Goal: Check status: Check status

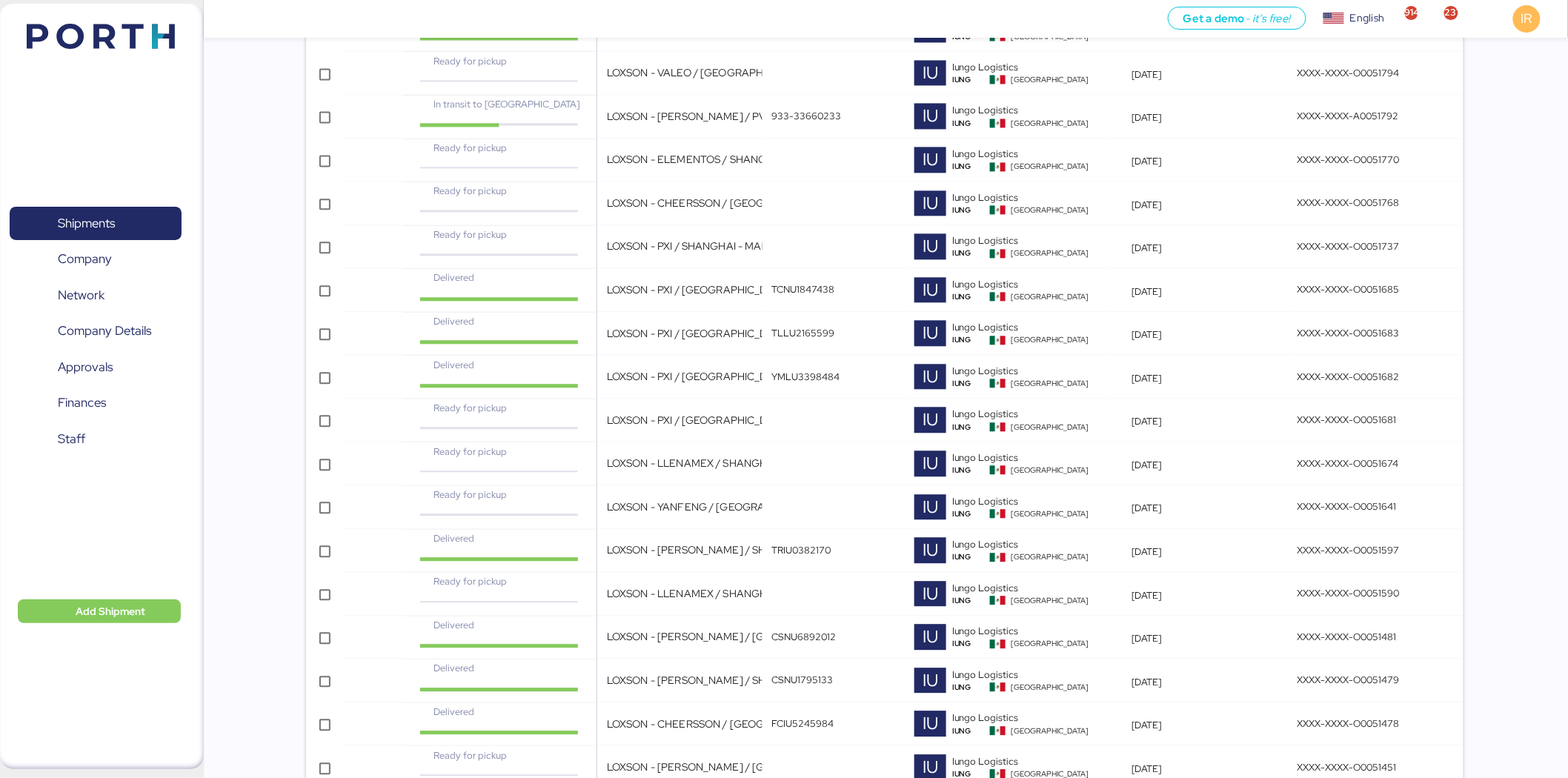
scroll to position [3953, 0]
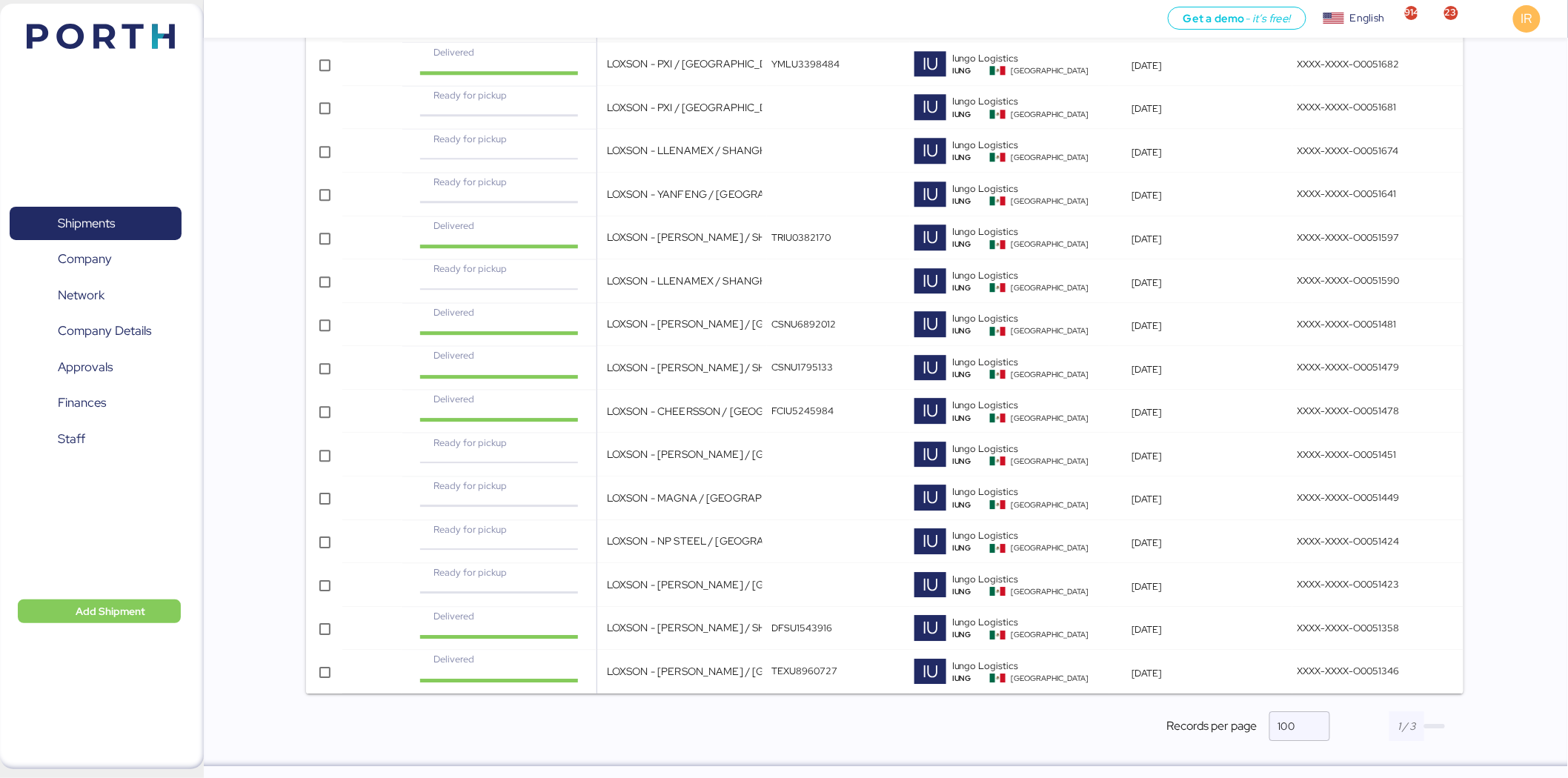
click at [1442, 727] on span "button" at bounding box center [1434, 726] width 20 height 4
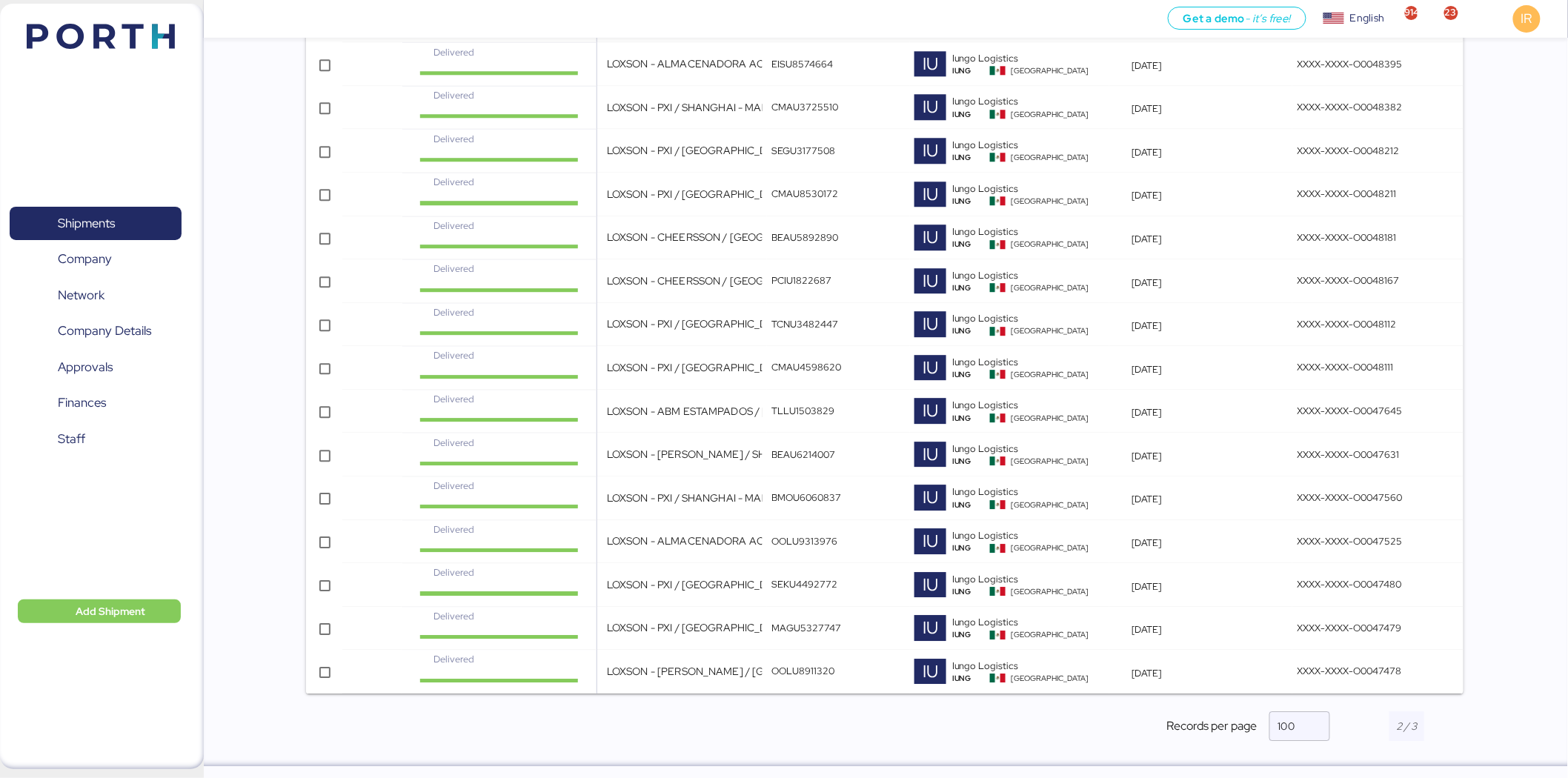
click at [1439, 723] on div at bounding box center [1407, 727] width 118 height 29
click at [1454, 727] on span "button" at bounding box center [1455, 726] width 20 height 4
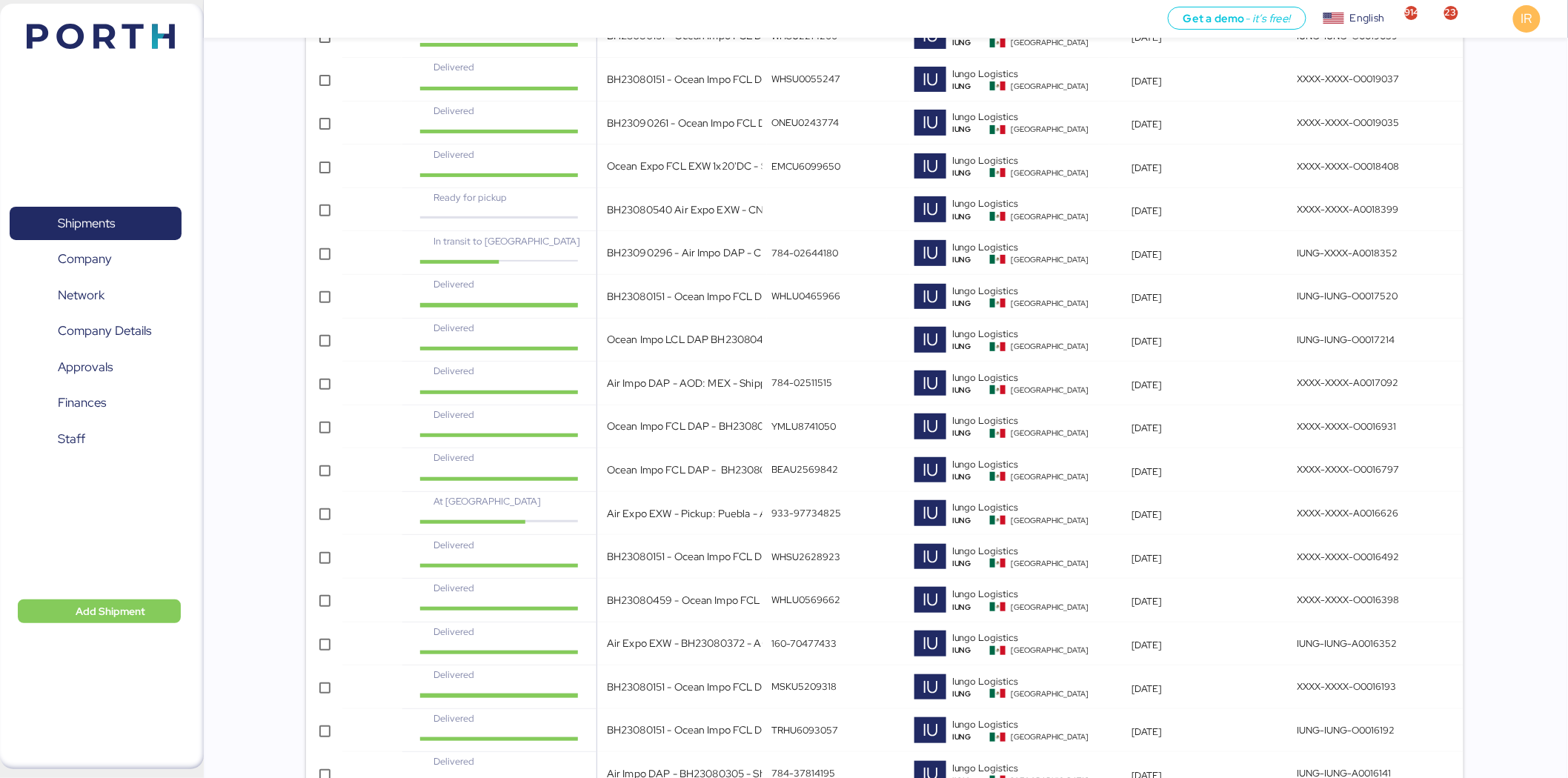
scroll to position [2910, 0]
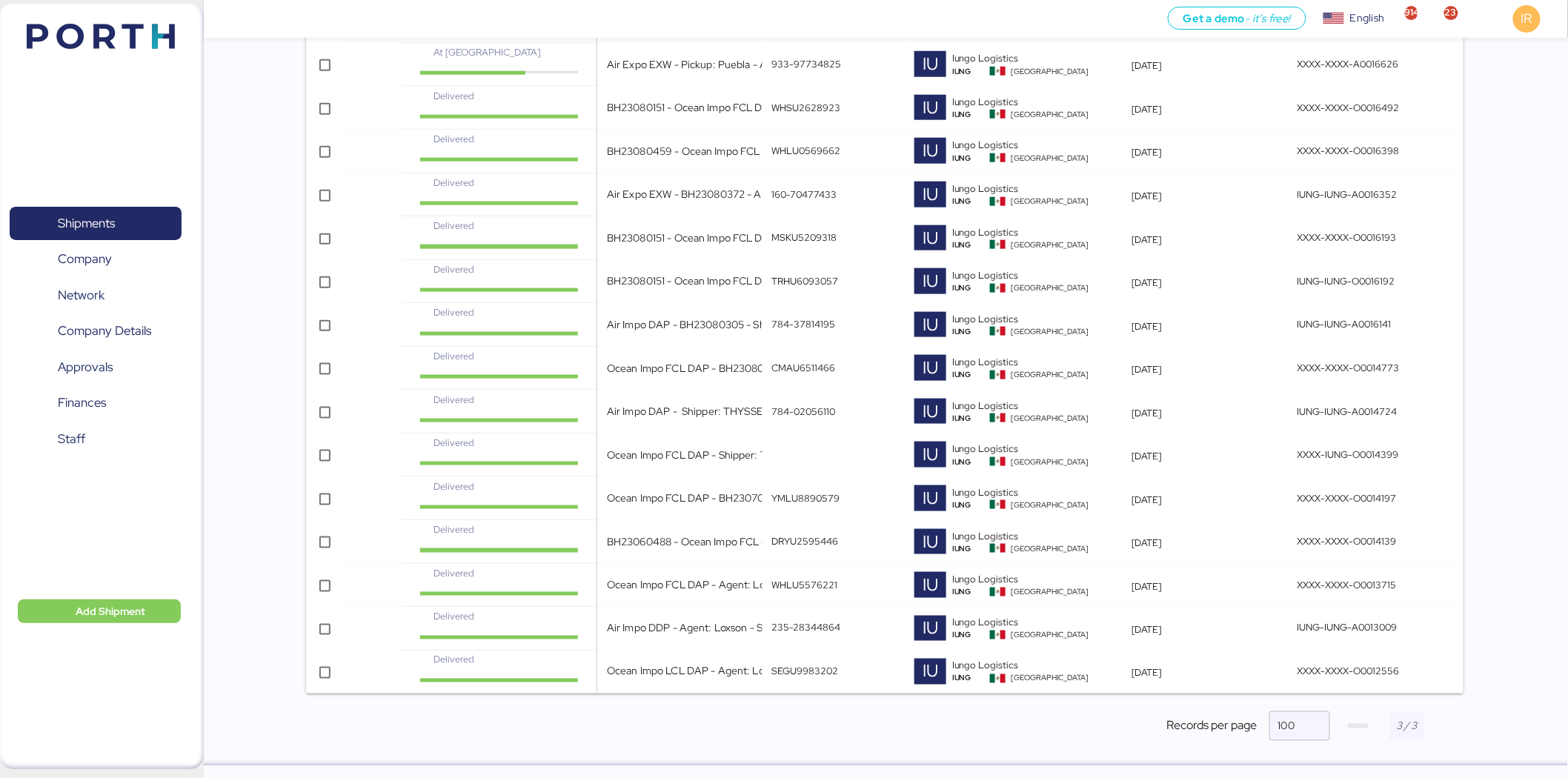
click at [1356, 724] on span "button" at bounding box center [1358, 726] width 20 height 4
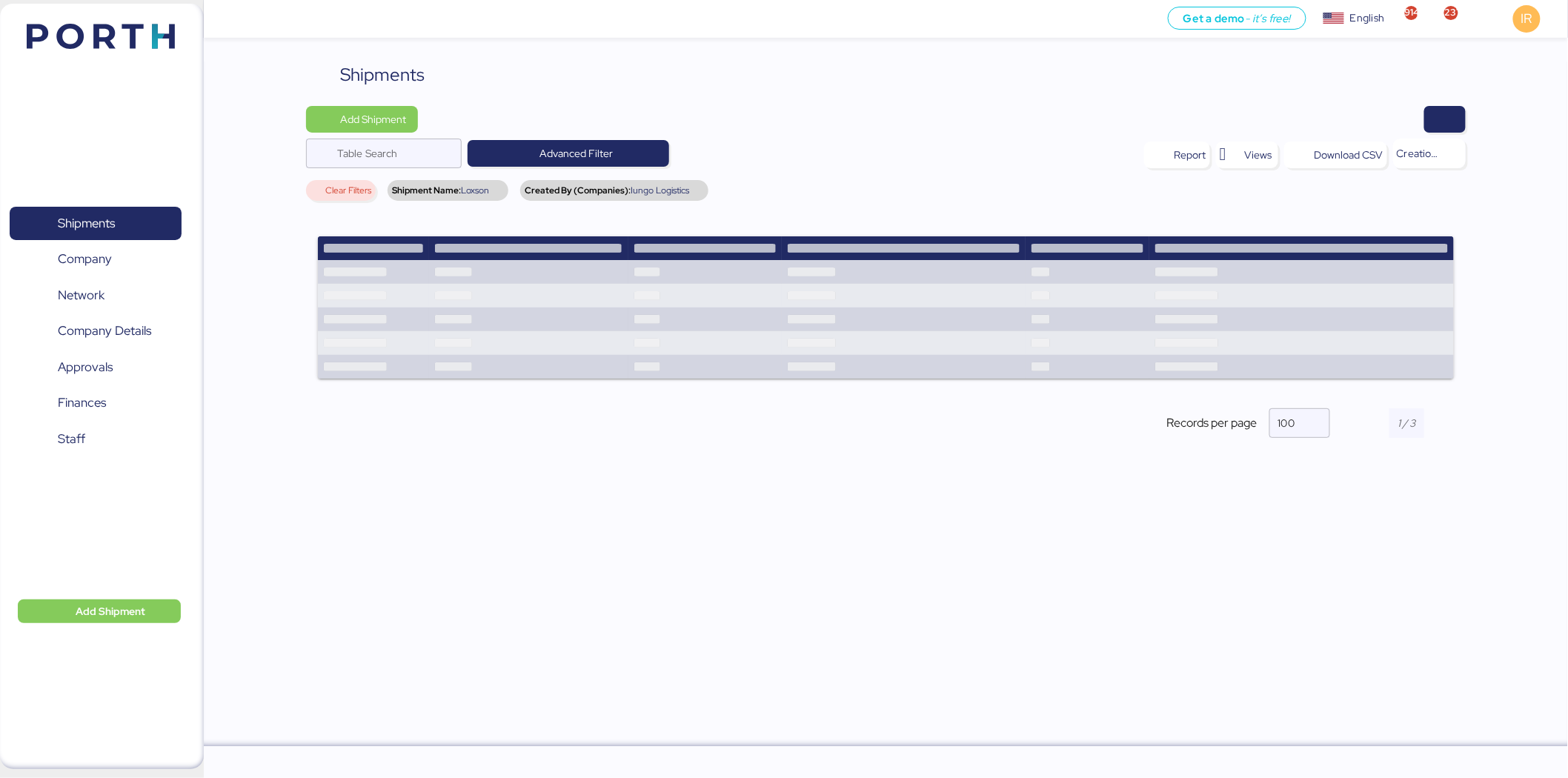
scroll to position [0, 0]
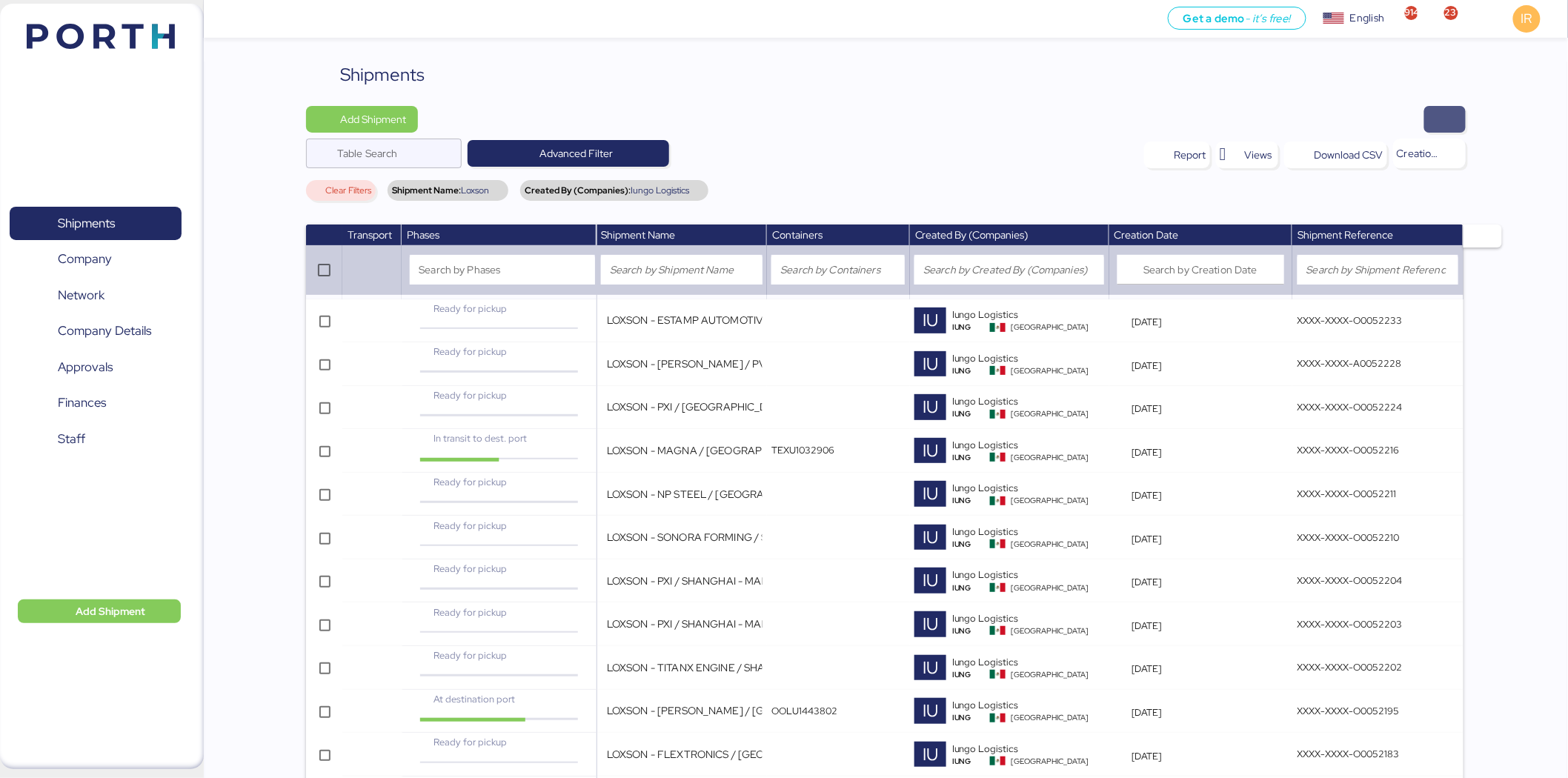
click at [1439, 117] on span "button" at bounding box center [1445, 119] width 18 height 20
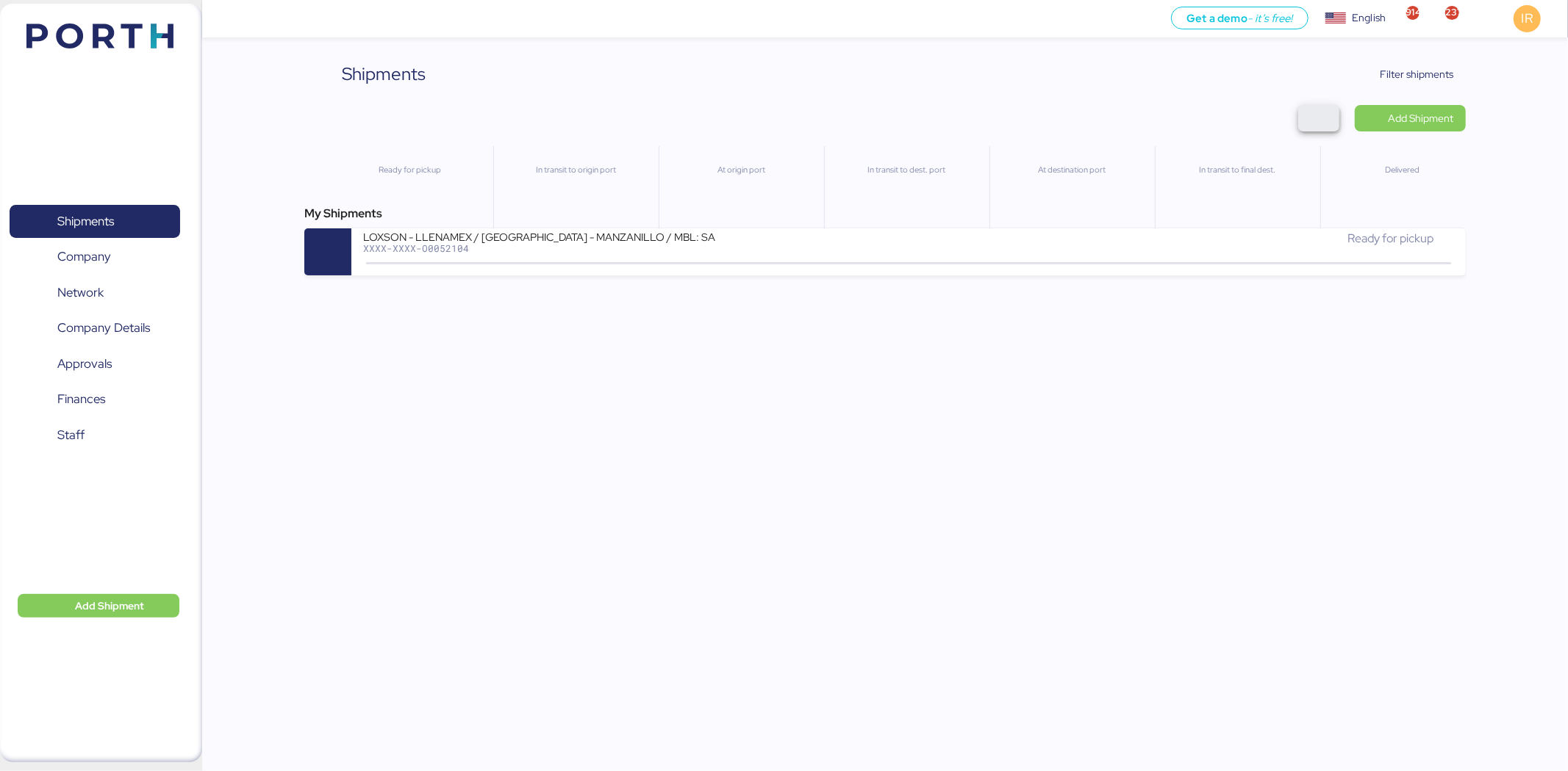
click at [1321, 120] on span "button" at bounding box center [1319, 118] width 18 height 20
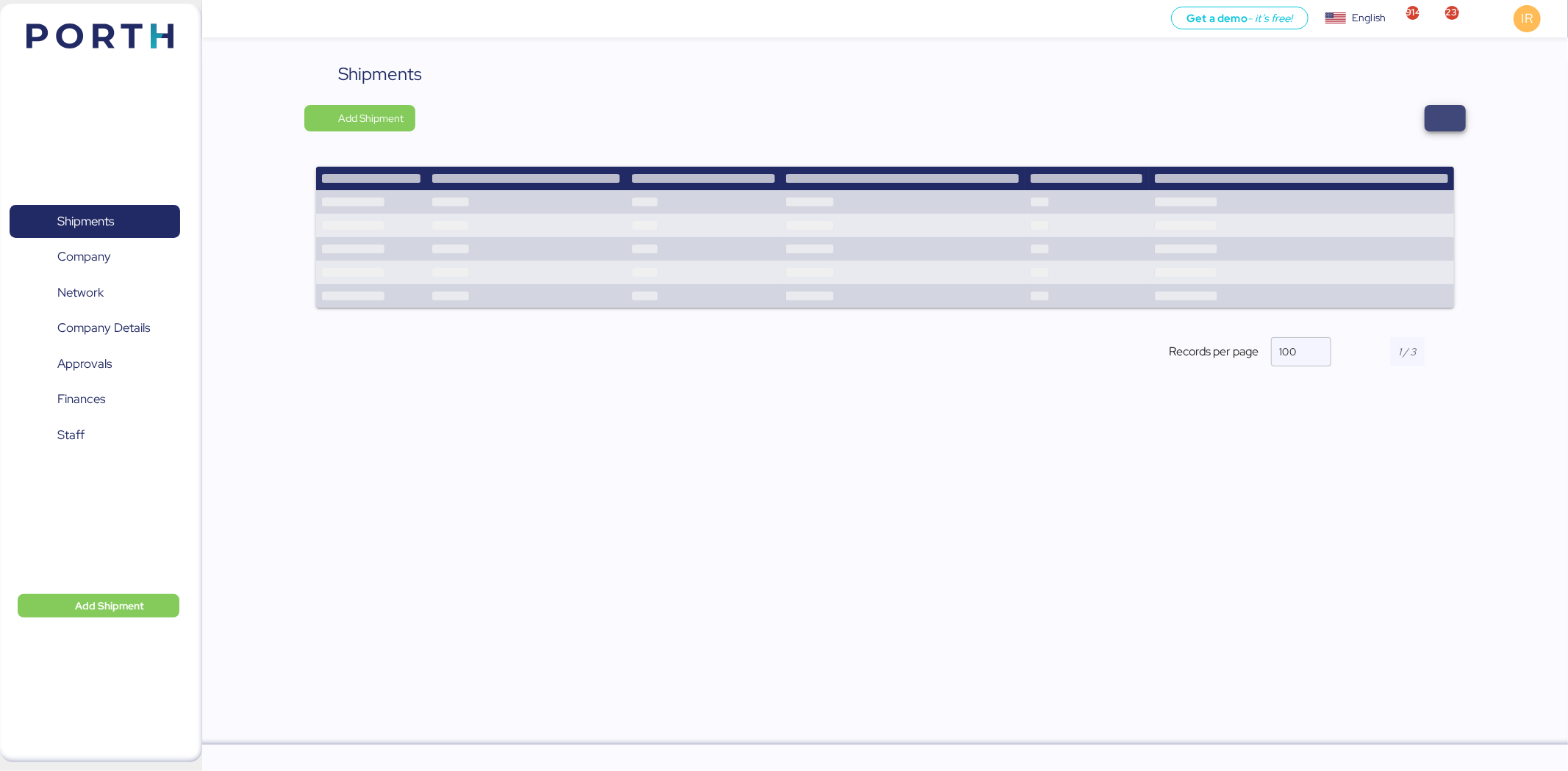
click at [1463, 118] on span "button" at bounding box center [1444, 118] width 41 height 27
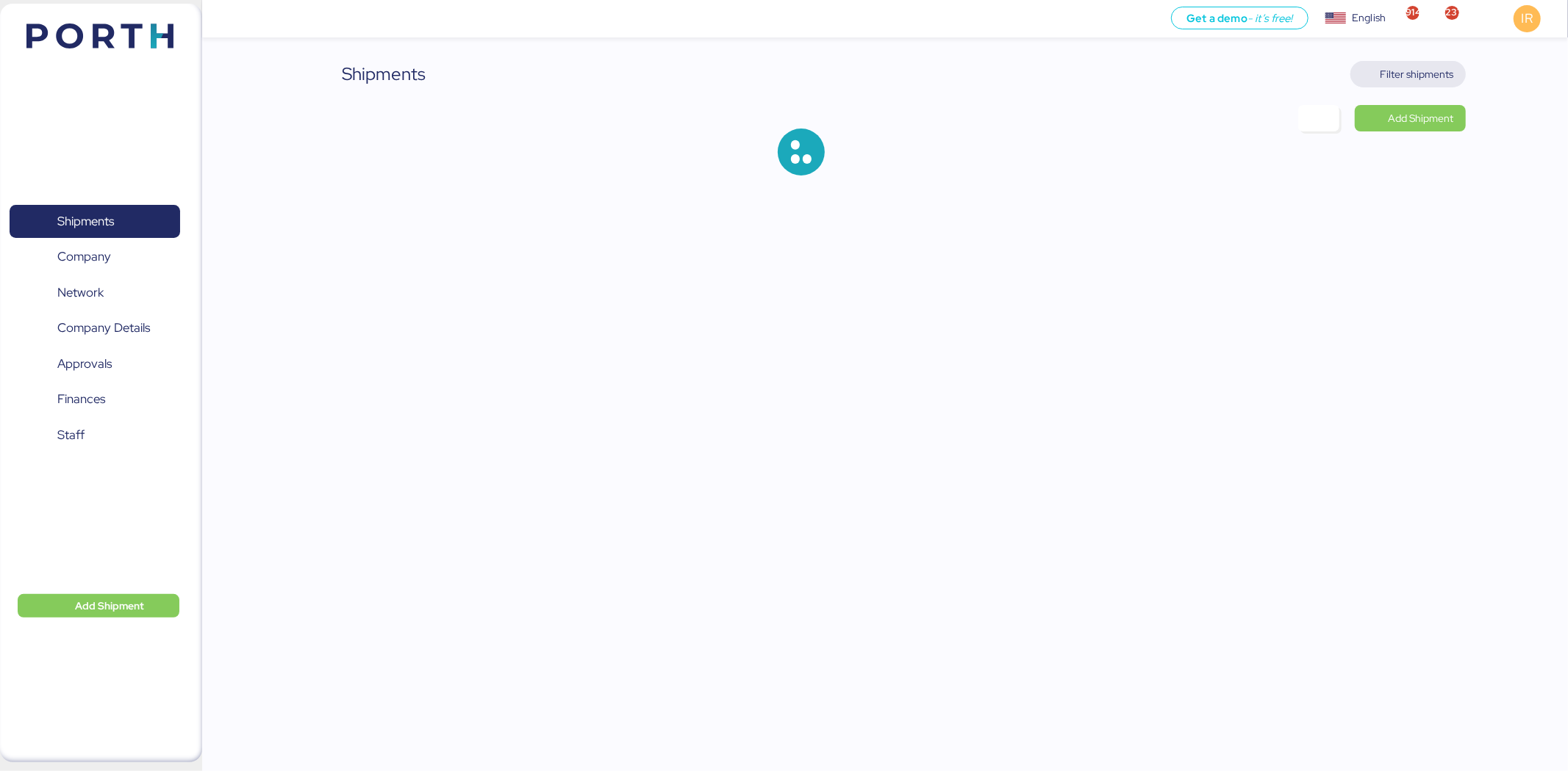
click at [1404, 69] on span "Filter shipments" at bounding box center [1417, 74] width 74 height 18
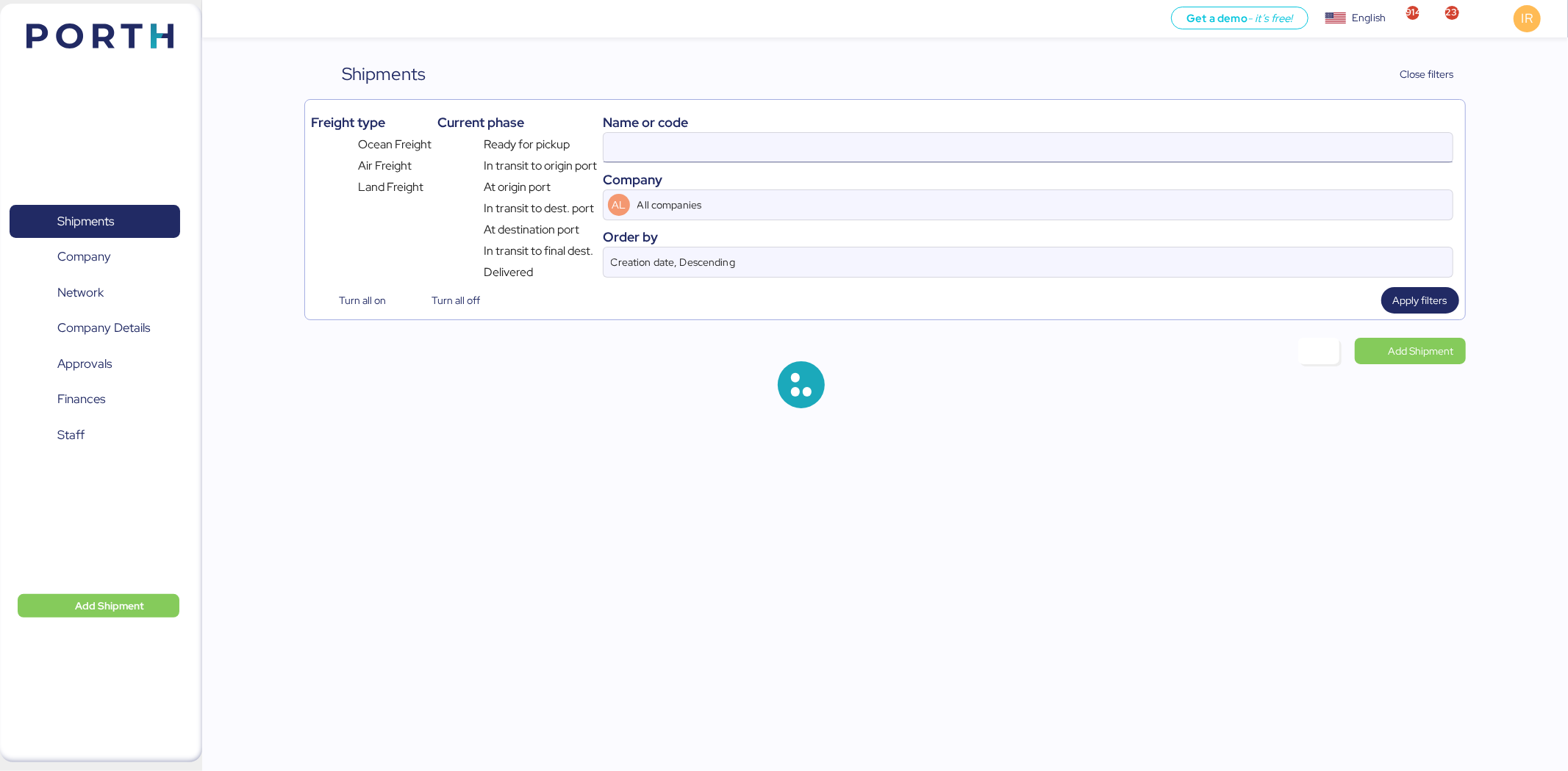
click at [835, 141] on input at bounding box center [1028, 148] width 849 height 29
paste input "O0044746"
type input "O0052104"
type input "Iungo Logistics"
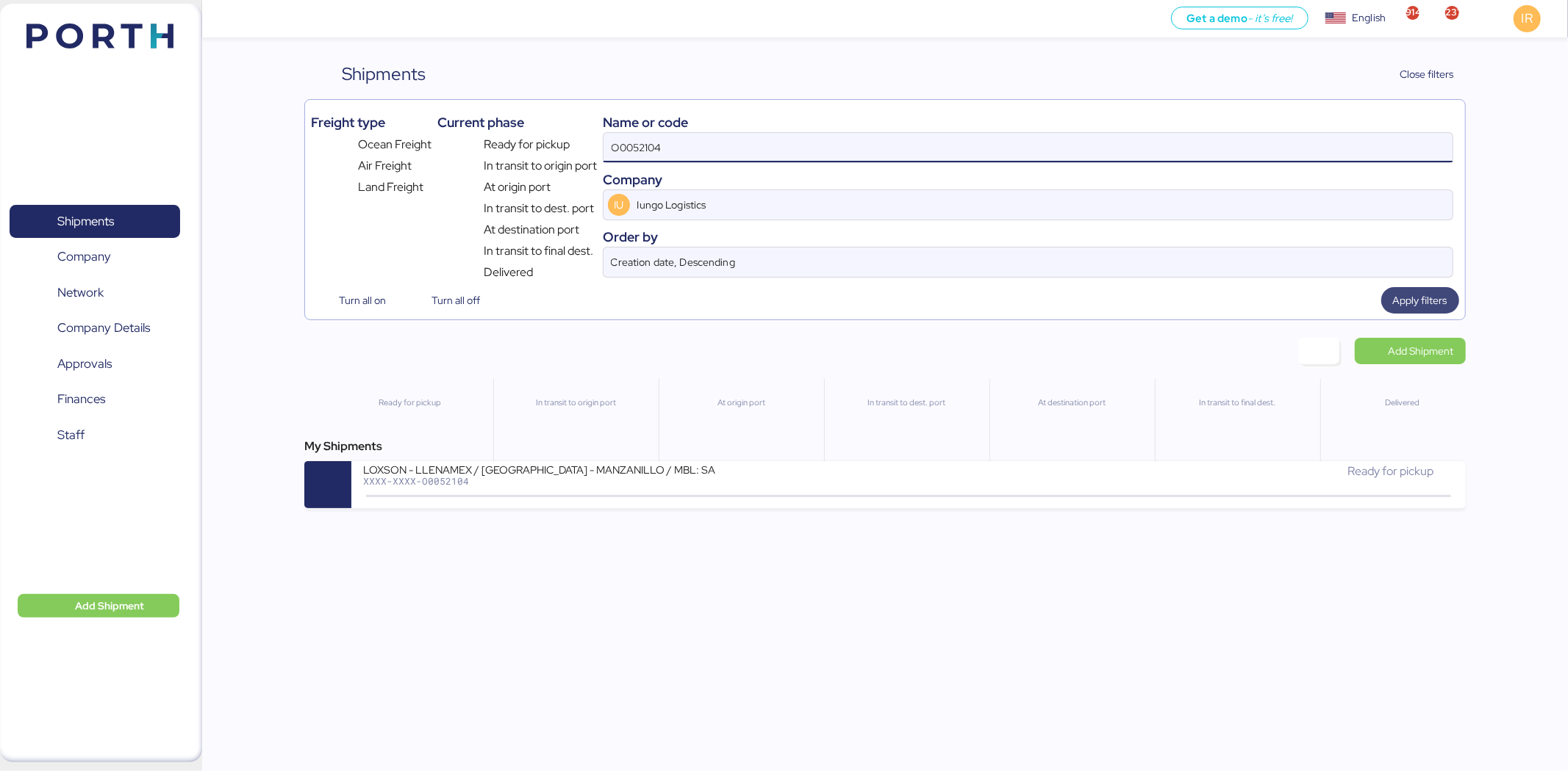
type input "O0052104"
click at [1418, 310] on span "Apply filters" at bounding box center [1419, 301] width 54 height 18
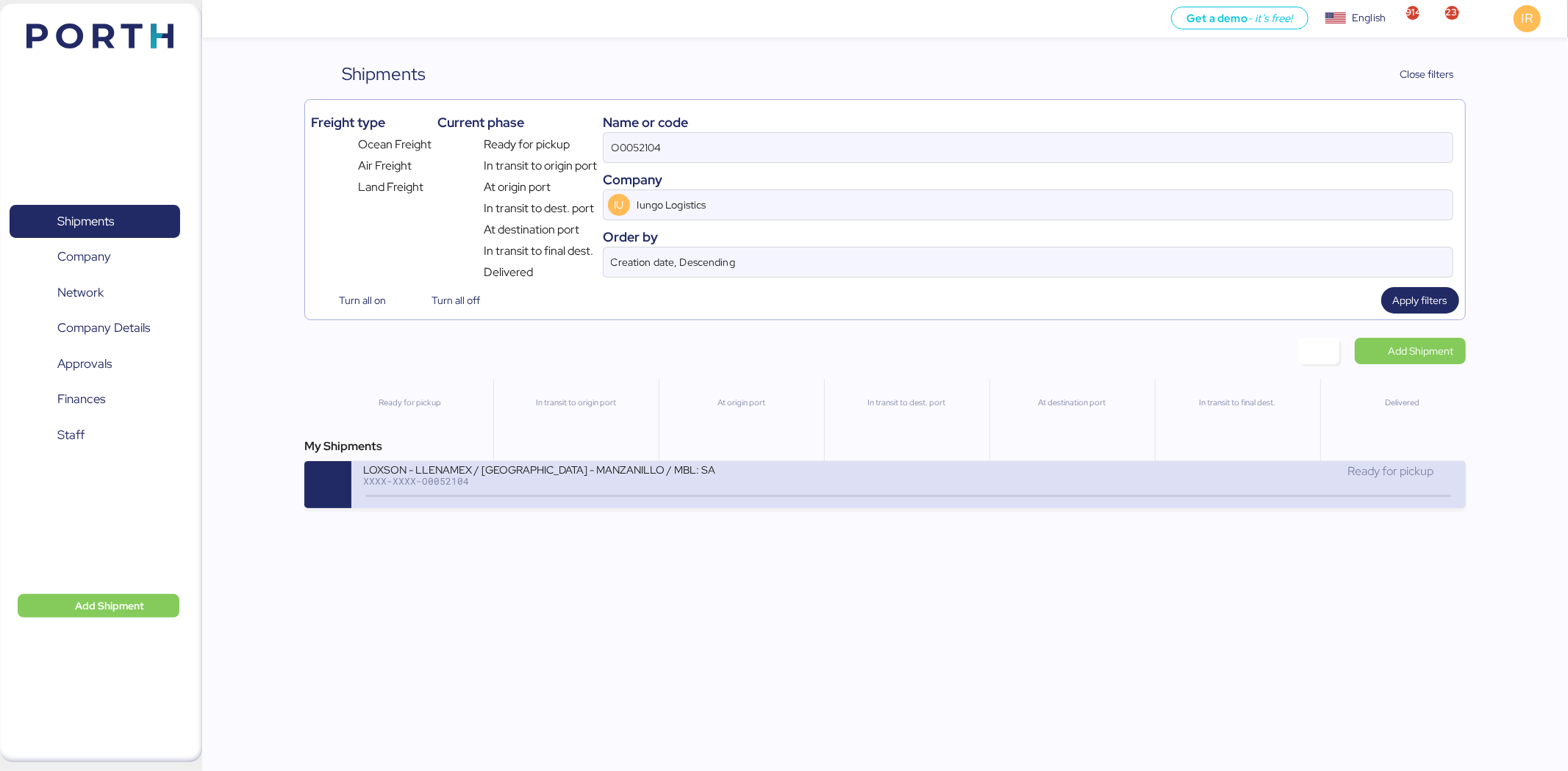
click at [664, 491] on div "LOXSON - LLENAMEX / SHANGHAI - MANZANILLO / MBL: SAL25090011 - HBL: KSSE2509014…" at bounding box center [636, 478] width 545 height 32
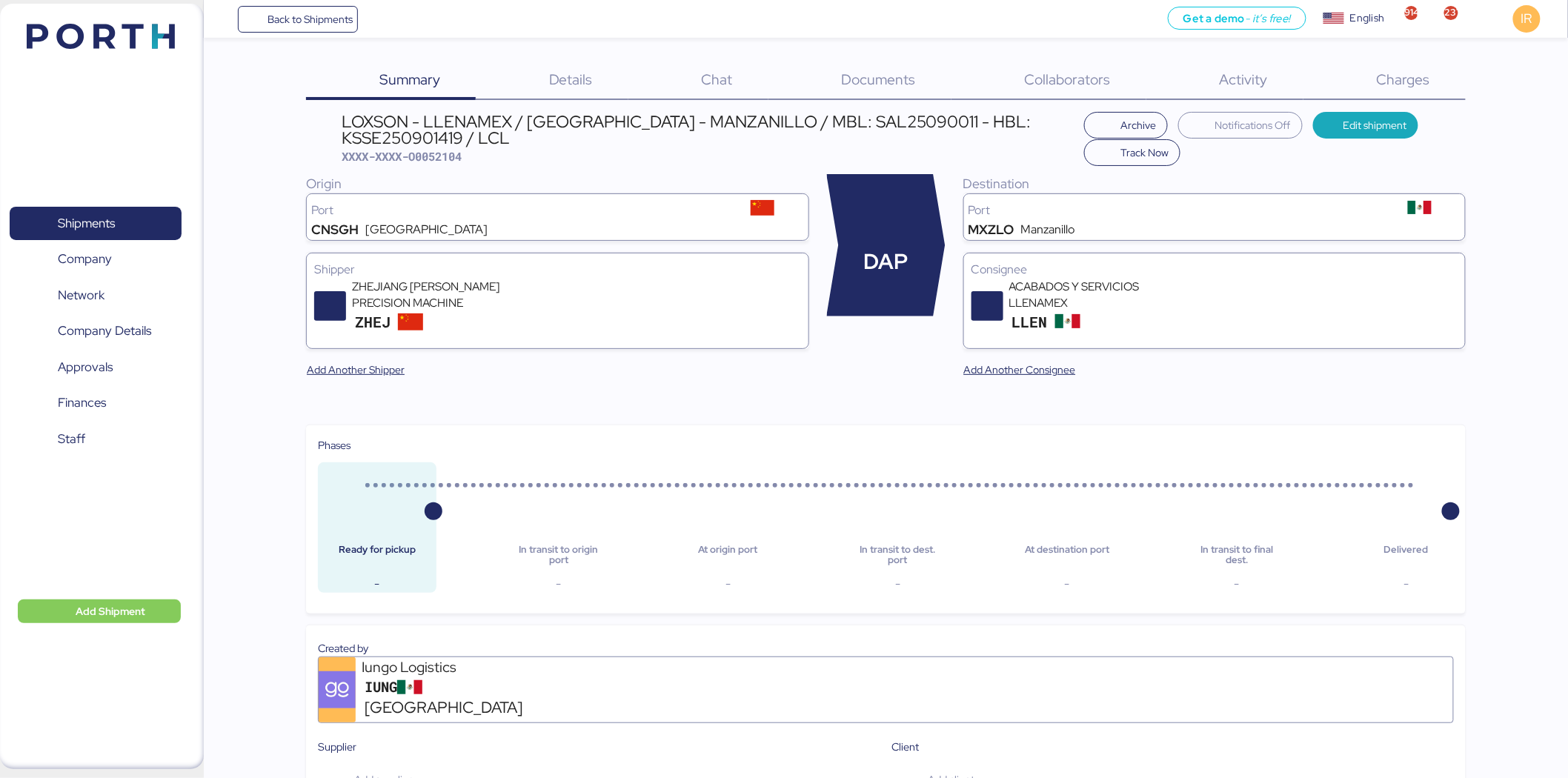
click at [603, 79] on div "Details 0" at bounding box center [552, 80] width 152 height 38
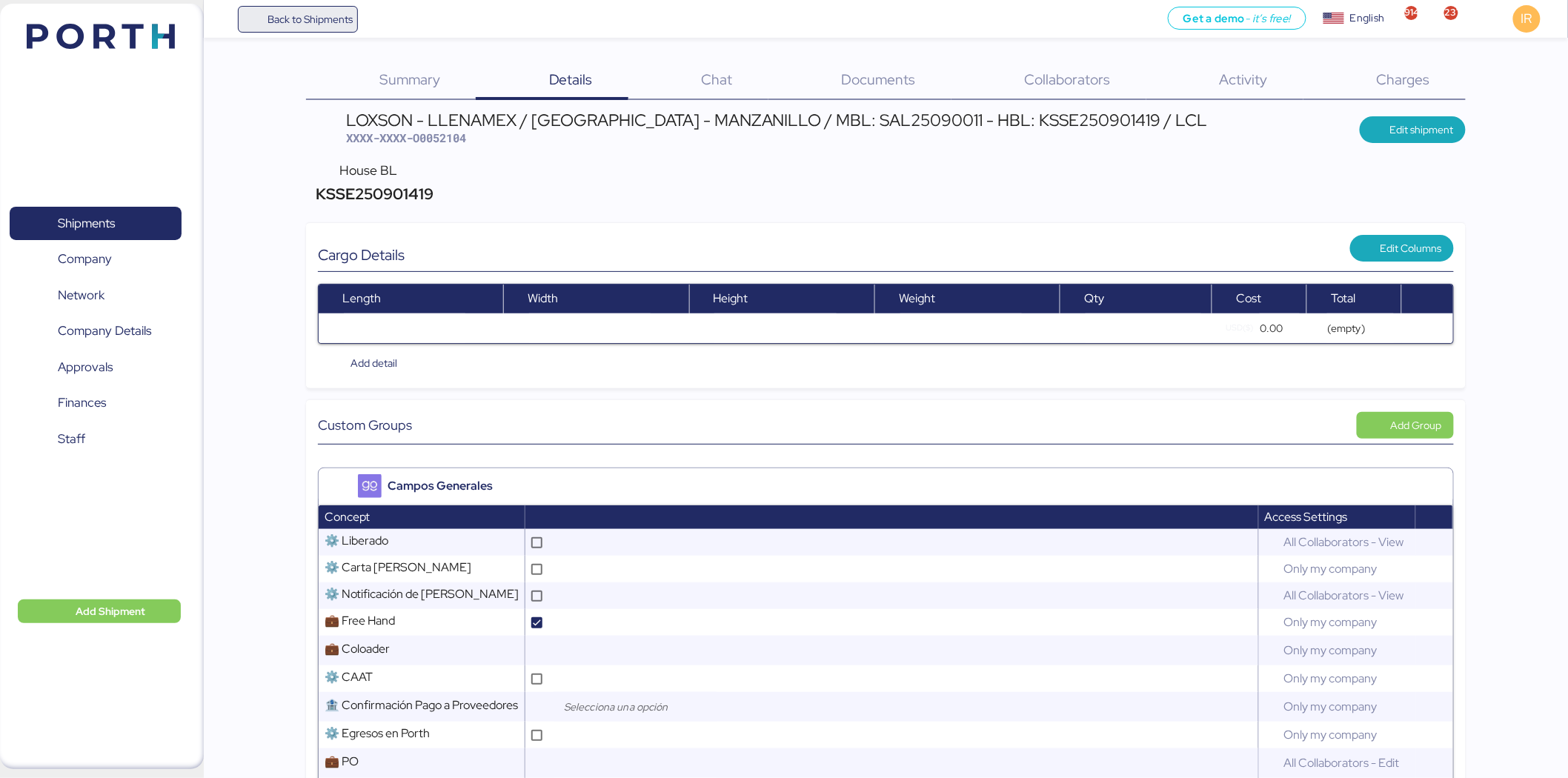
click at [329, 29] on span "Back to Shipments" at bounding box center [298, 19] width 110 height 27
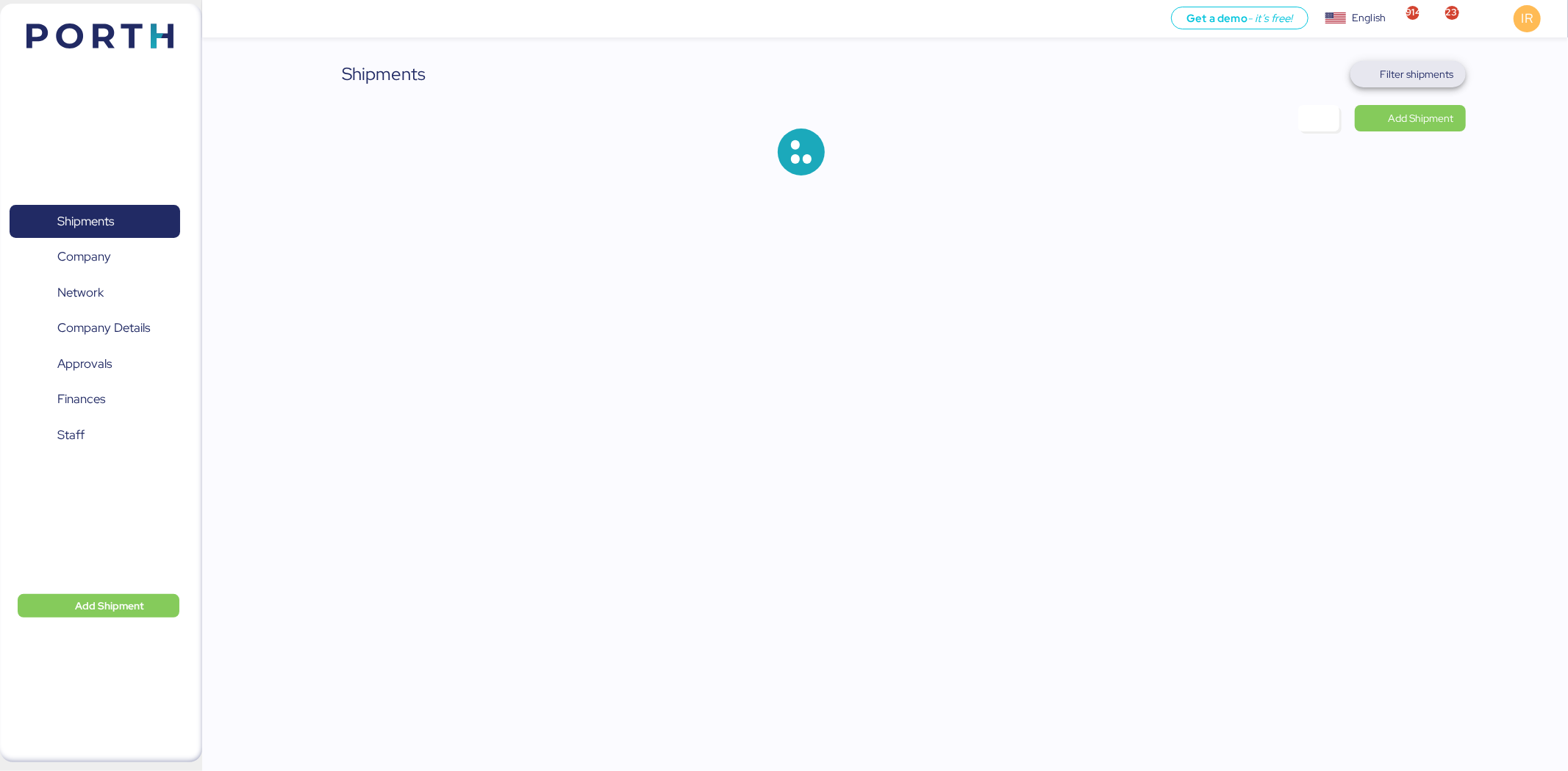
click at [1445, 75] on span "Filter shipments" at bounding box center [1417, 74] width 74 height 18
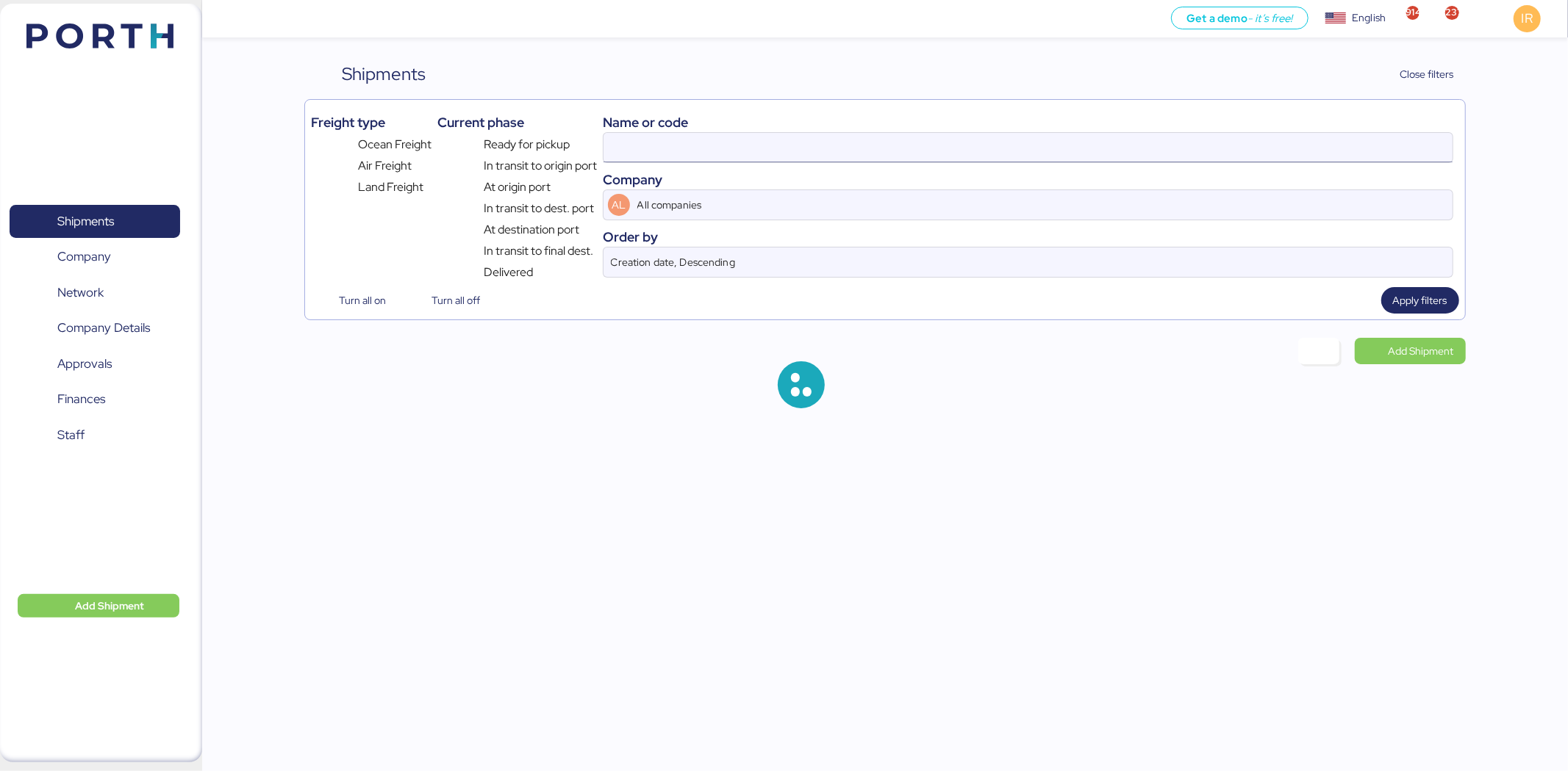
type input "O0052104"
type input "Iungo Logistics"
click at [937, 145] on input "O0052104" at bounding box center [1028, 148] width 849 height 29
paste input "O0044746"
type input "O0052104O0044746"
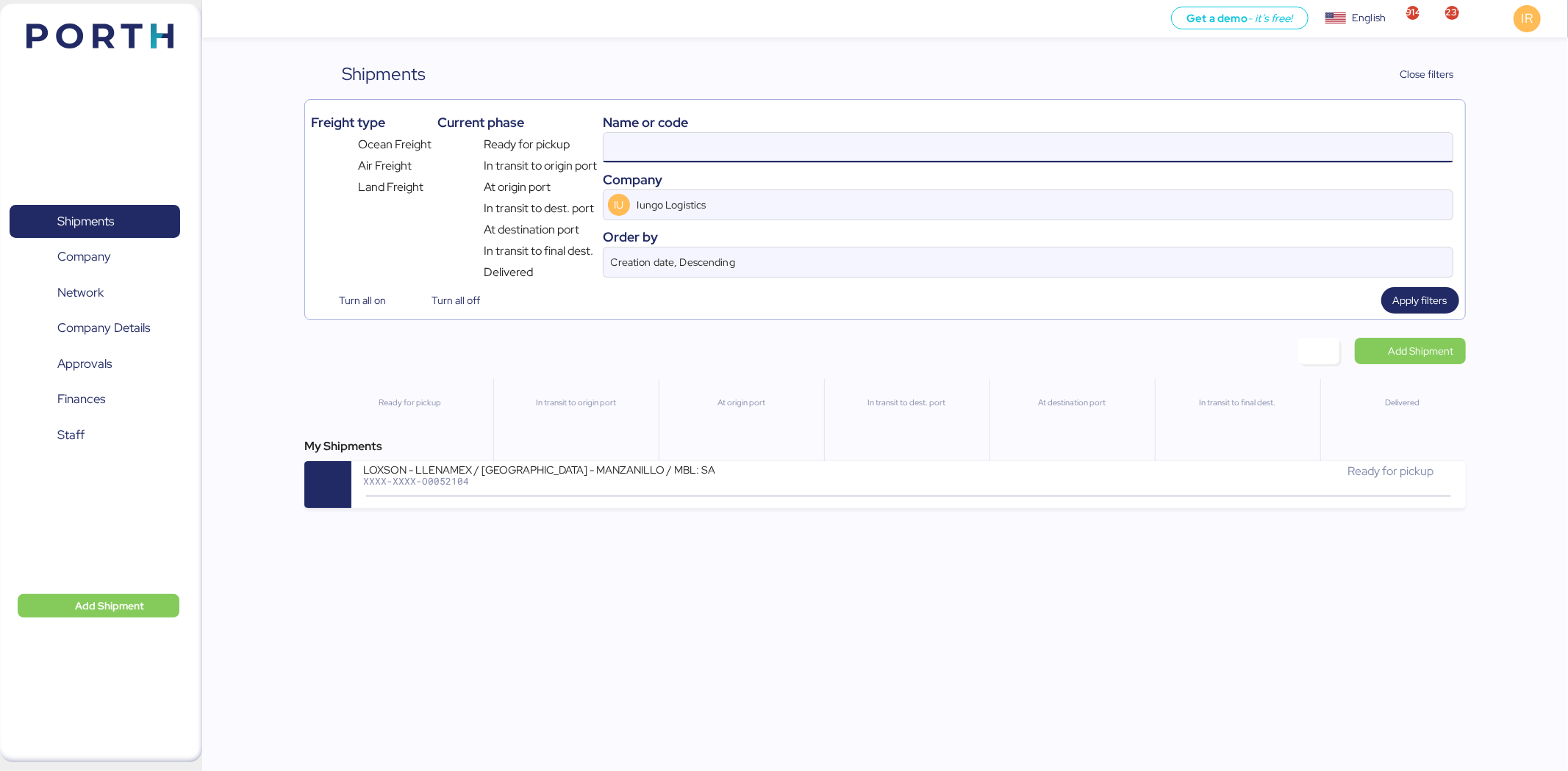
paste input "O0044746"
type input "O0044746"
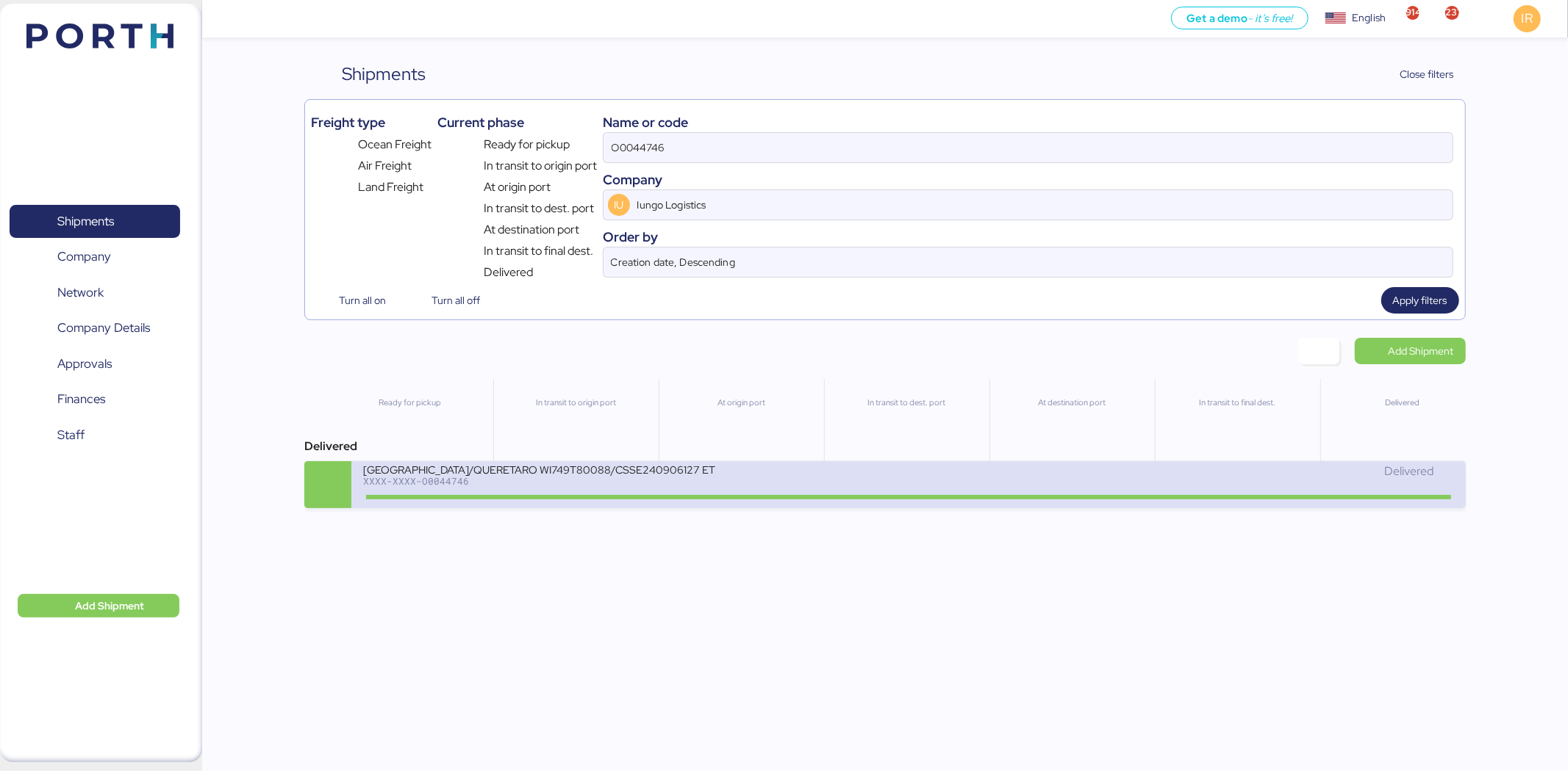
click at [706, 468] on div "[GEOGRAPHIC_DATA]/QUERETARO WI749T80088/CSSE240906127 ETD:8/30; ETA:9/18: BH240…" at bounding box center [539, 469] width 353 height 12
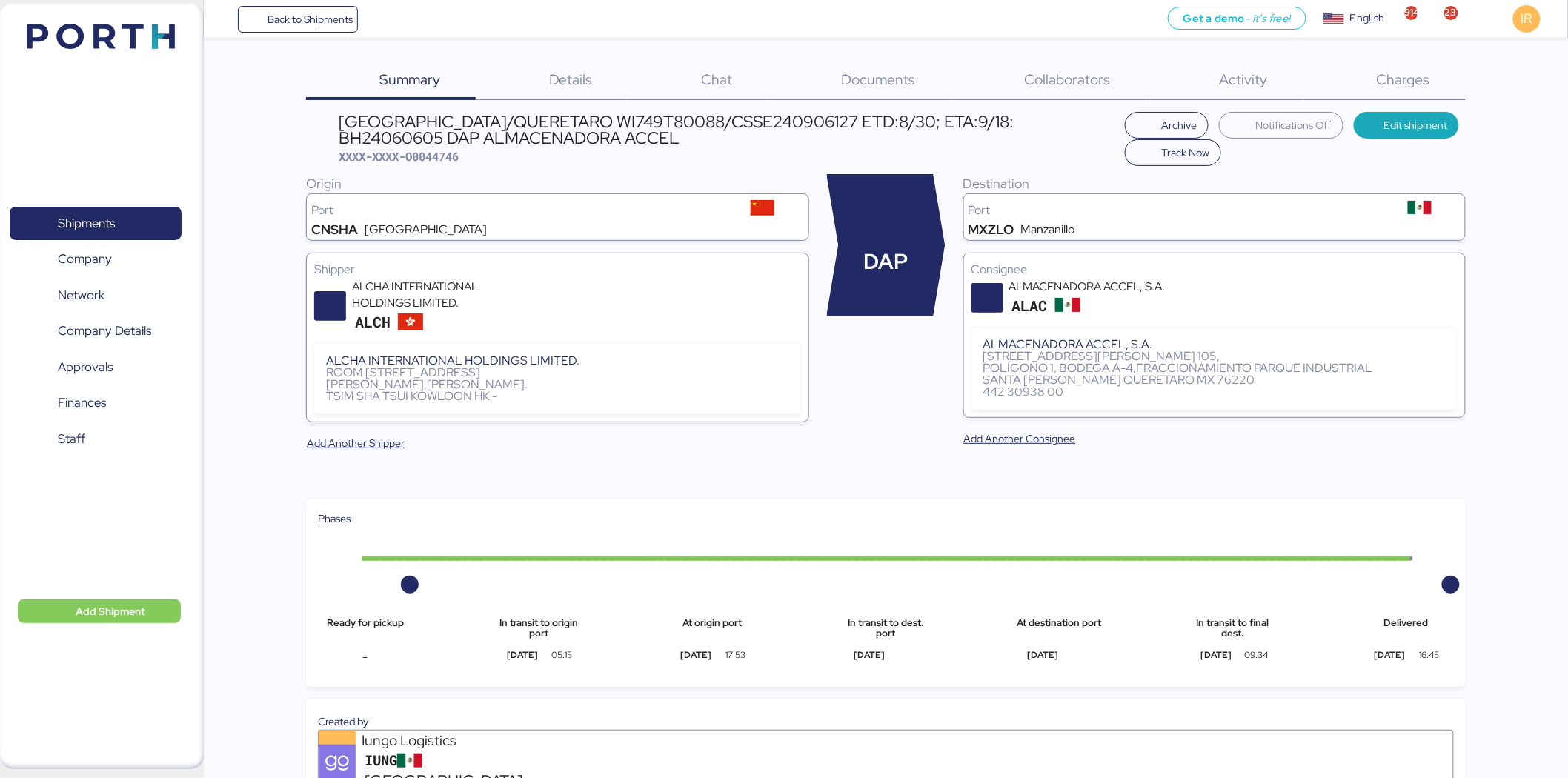
click at [1387, 94] on div "Charges 0" at bounding box center [1385, 80] width 162 height 38
